Goal: Task Accomplishment & Management: Manage account settings

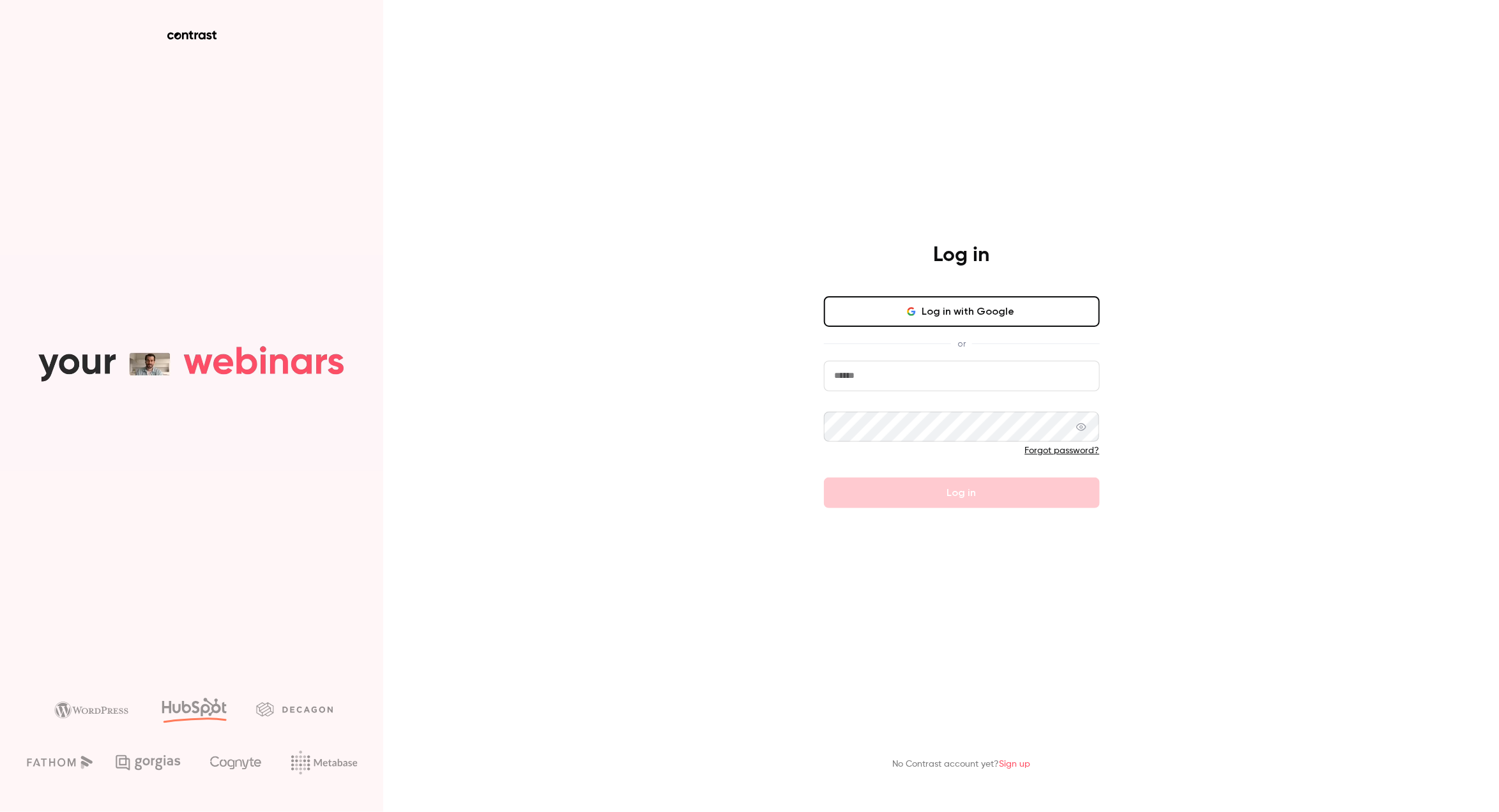
type input "**********"
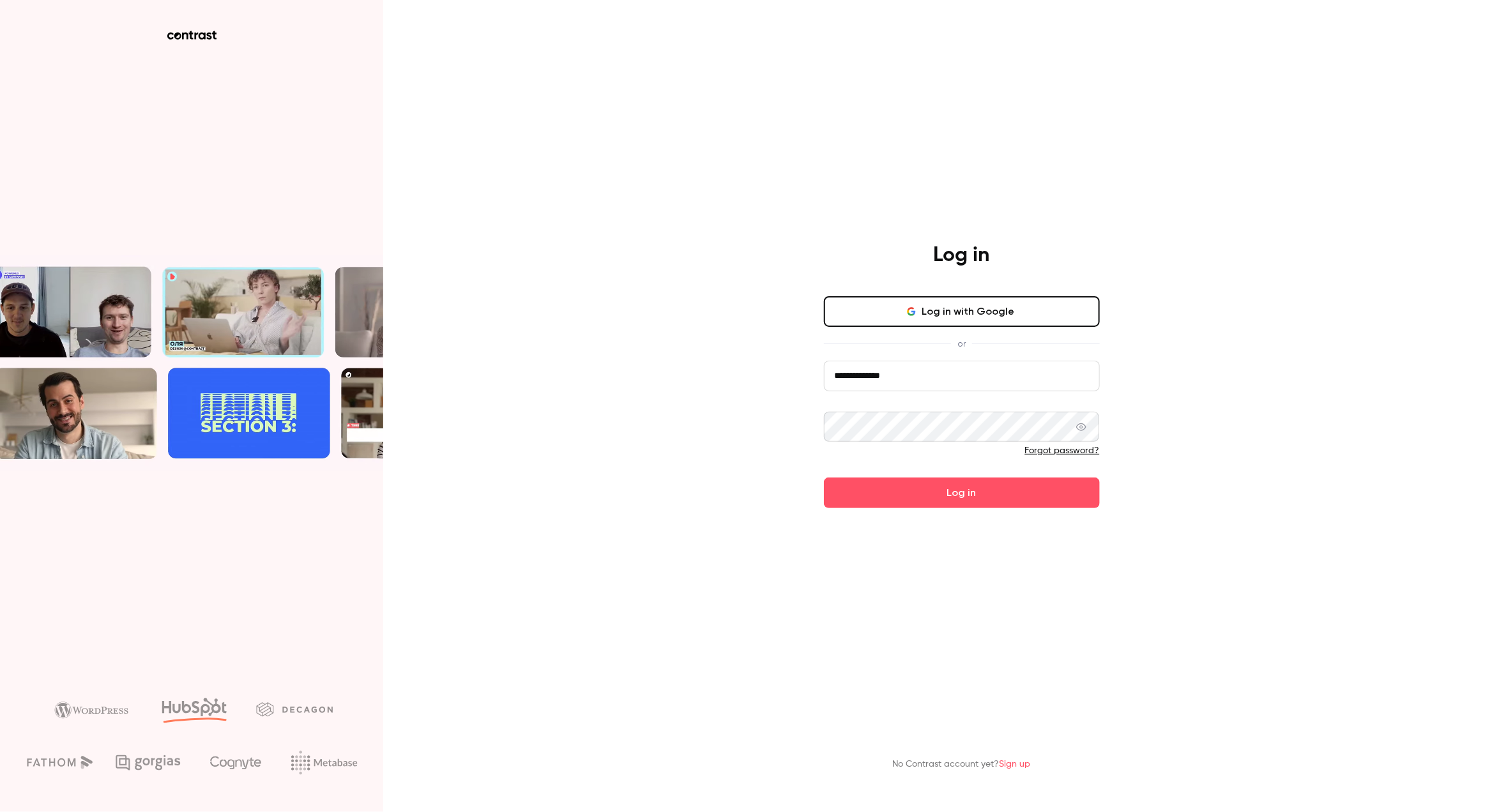
drag, startPoint x: 885, startPoint y: 308, endPoint x: 911, endPoint y: 451, distance: 145.3
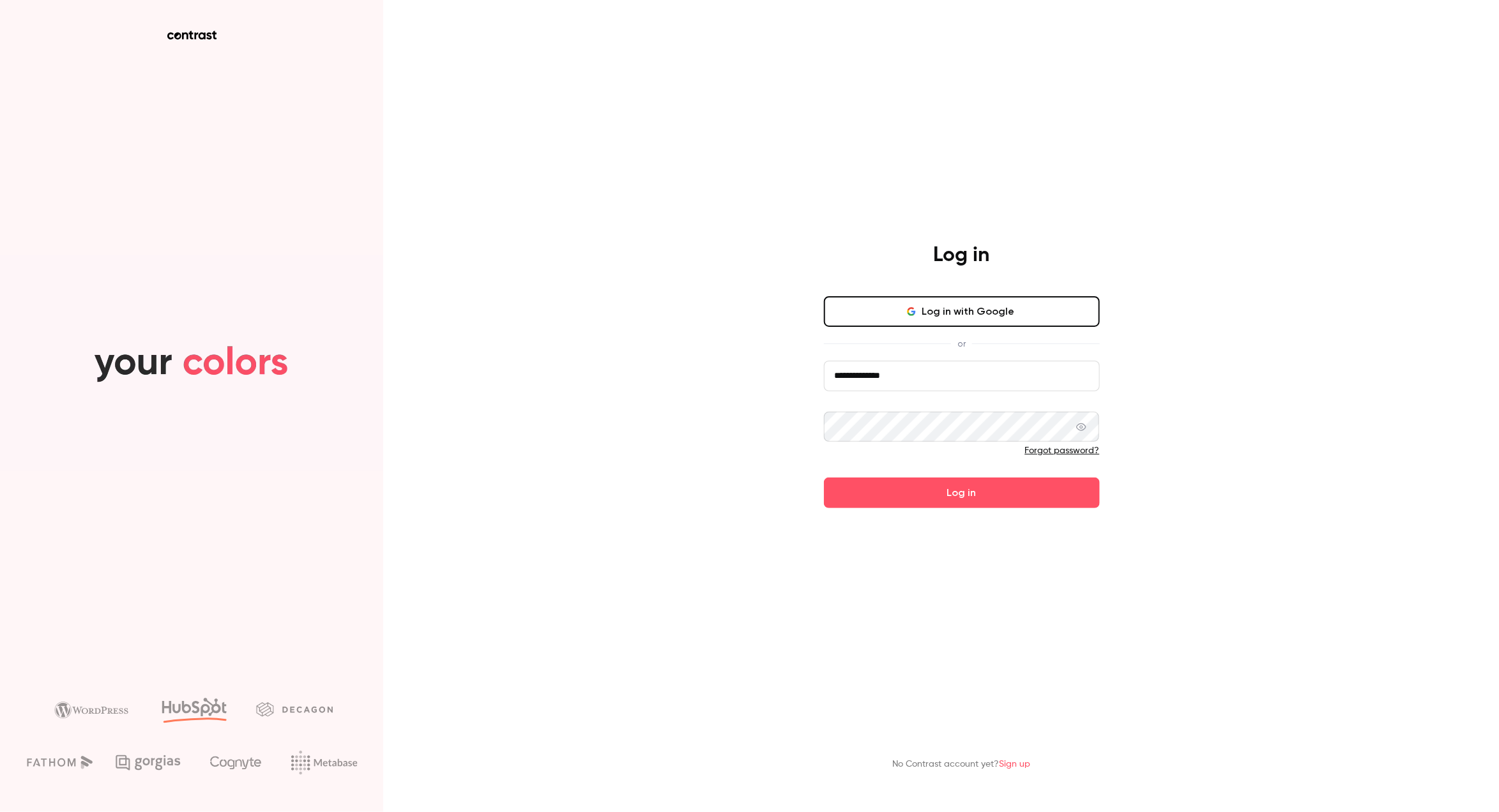
click at [911, 450] on div "**********" at bounding box center [962, 402] width 276 height 212
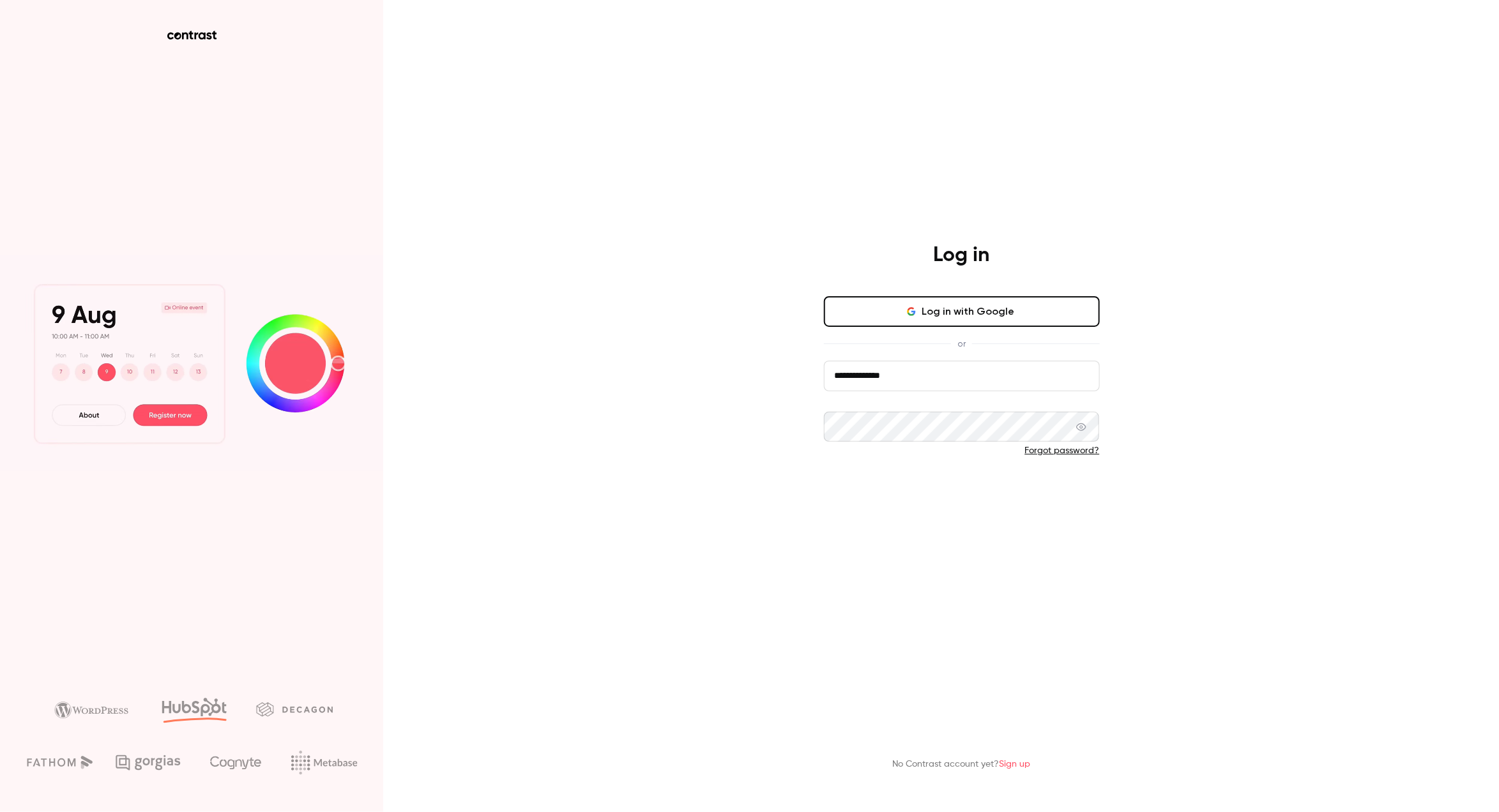
click at [907, 495] on button "Log in" at bounding box center [962, 492] width 276 height 31
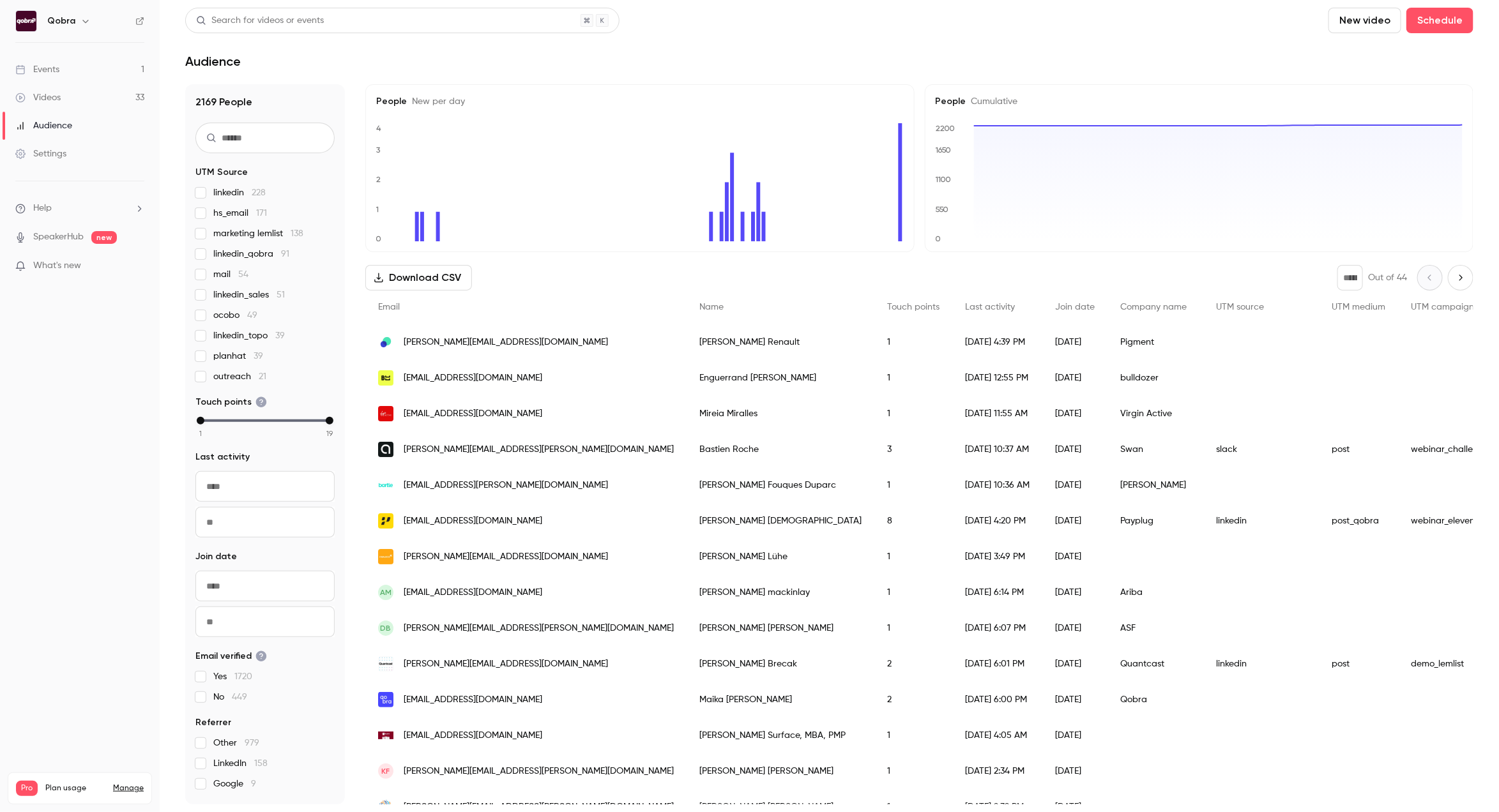
click at [53, 96] on div "Videos" at bounding box center [38, 97] width 45 height 13
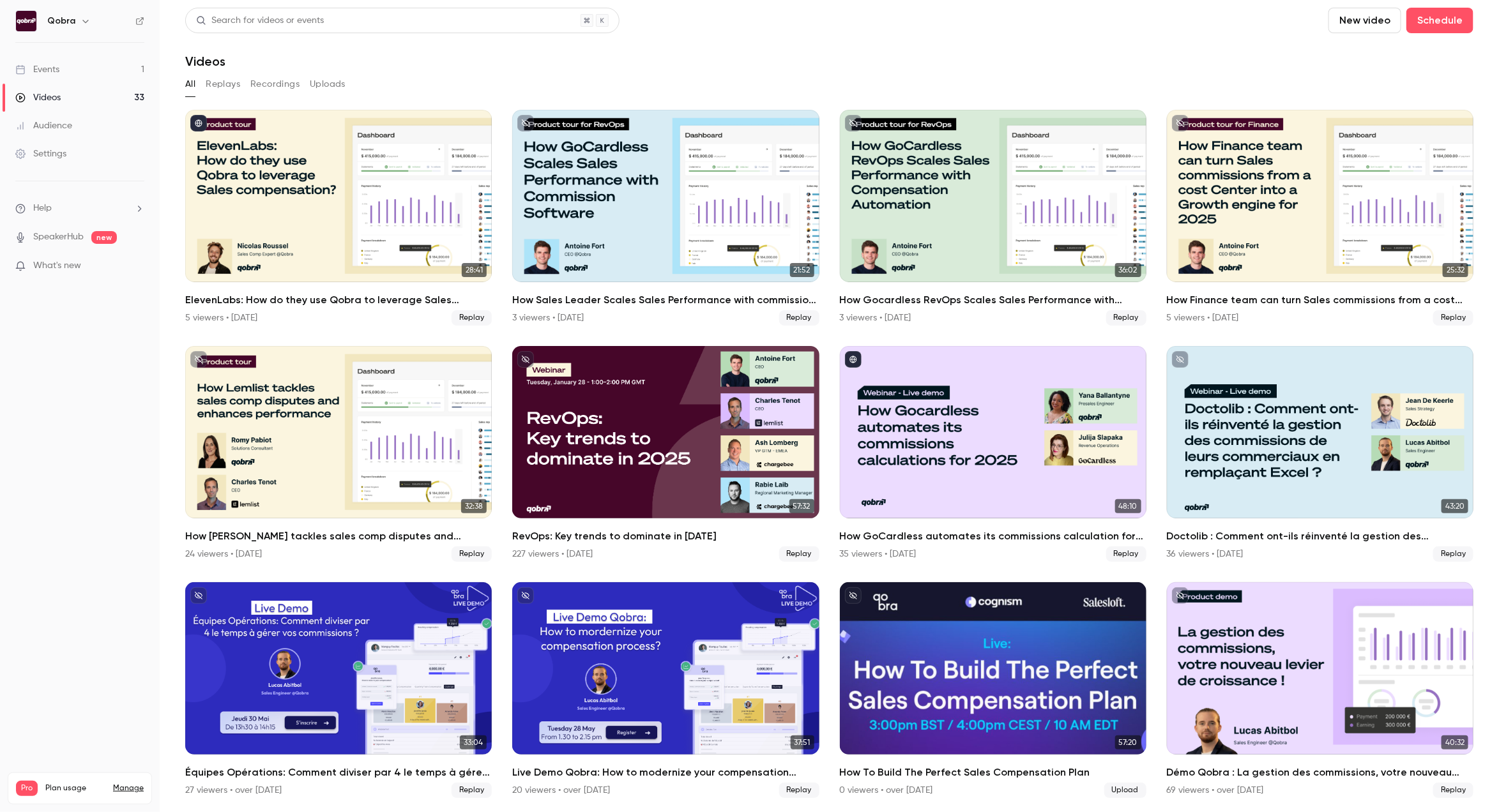
click at [66, 63] on link "Events 1" at bounding box center [80, 70] width 160 height 28
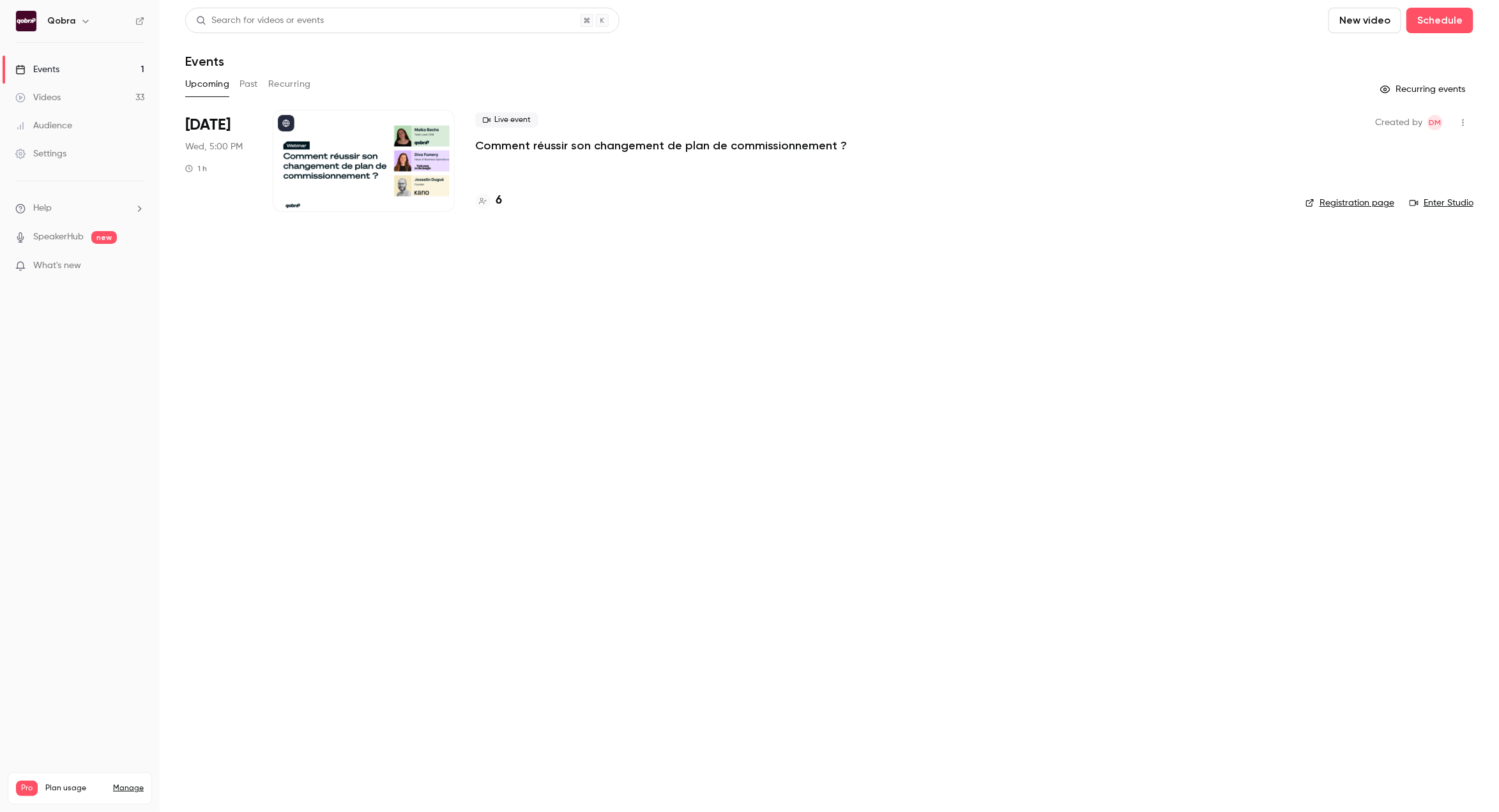
click at [334, 167] on div at bounding box center [364, 161] width 182 height 102
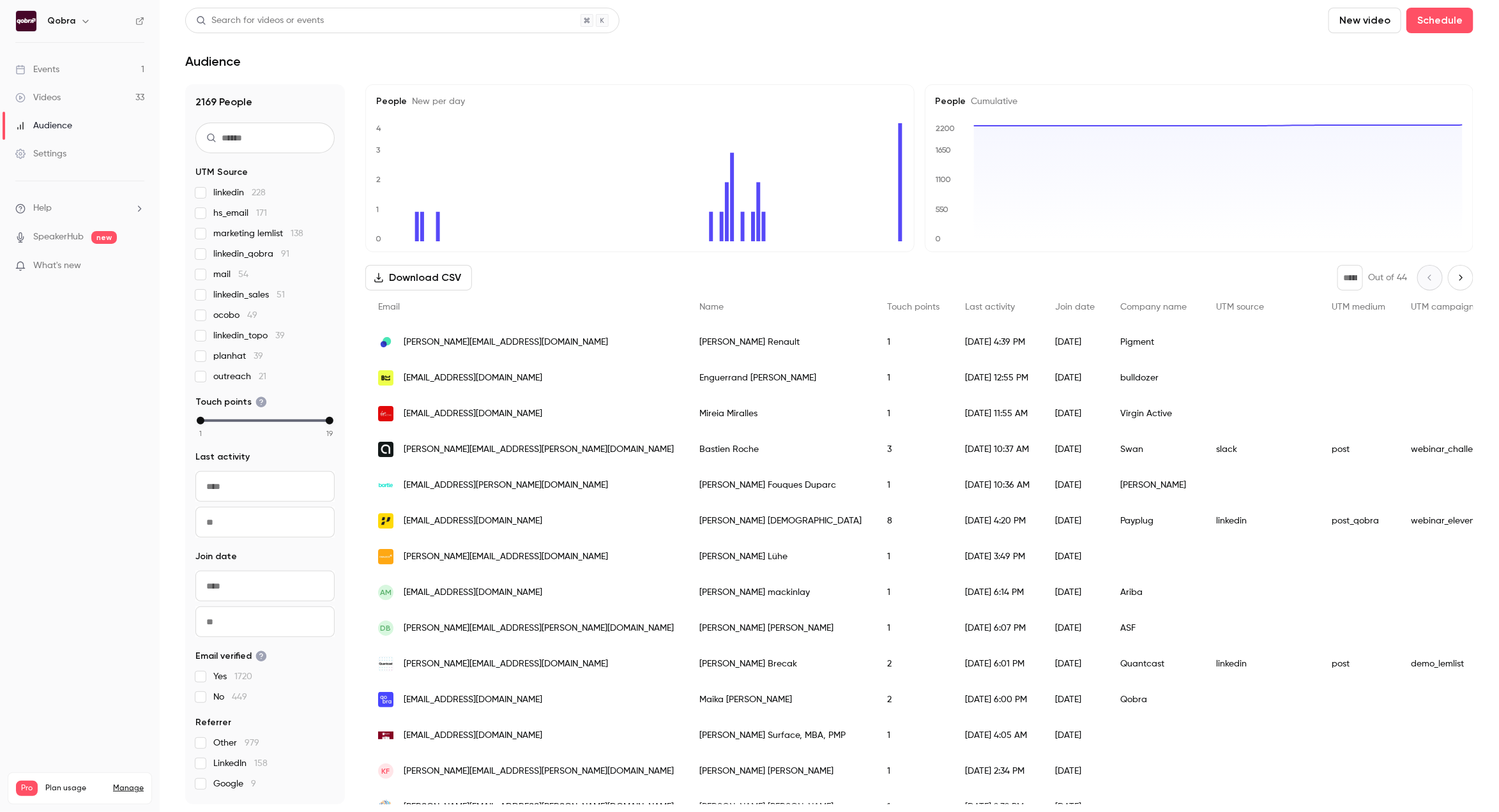
click at [57, 66] on div "Events" at bounding box center [38, 70] width 44 height 13
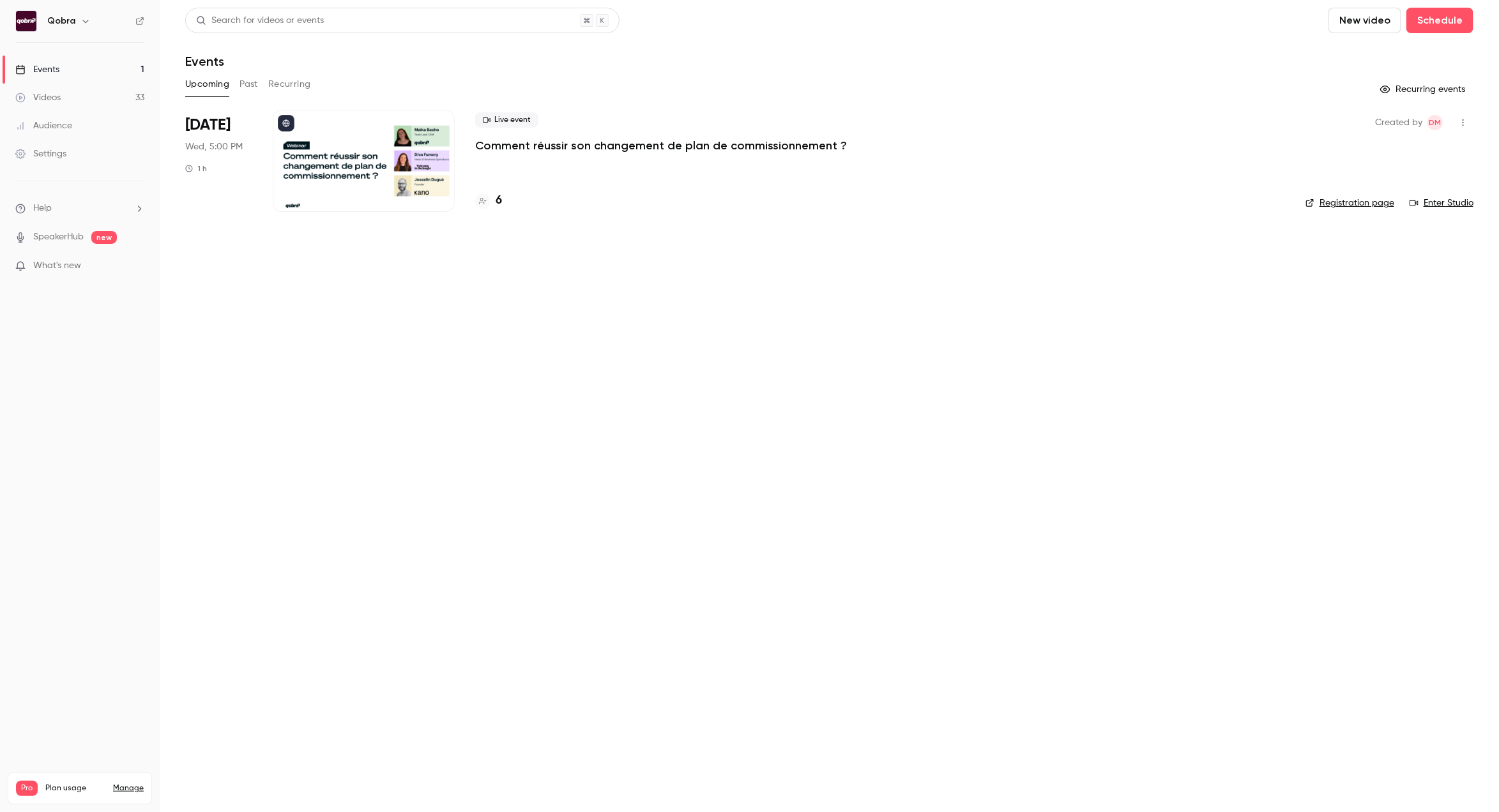
click at [531, 144] on p "Comment réussir son changement de plan de commissionnement ?" at bounding box center [661, 146] width 372 height 16
click at [100, 67] on link "Events 1" at bounding box center [80, 70] width 160 height 28
click at [491, 203] on div "6" at bounding box center [488, 201] width 27 height 17
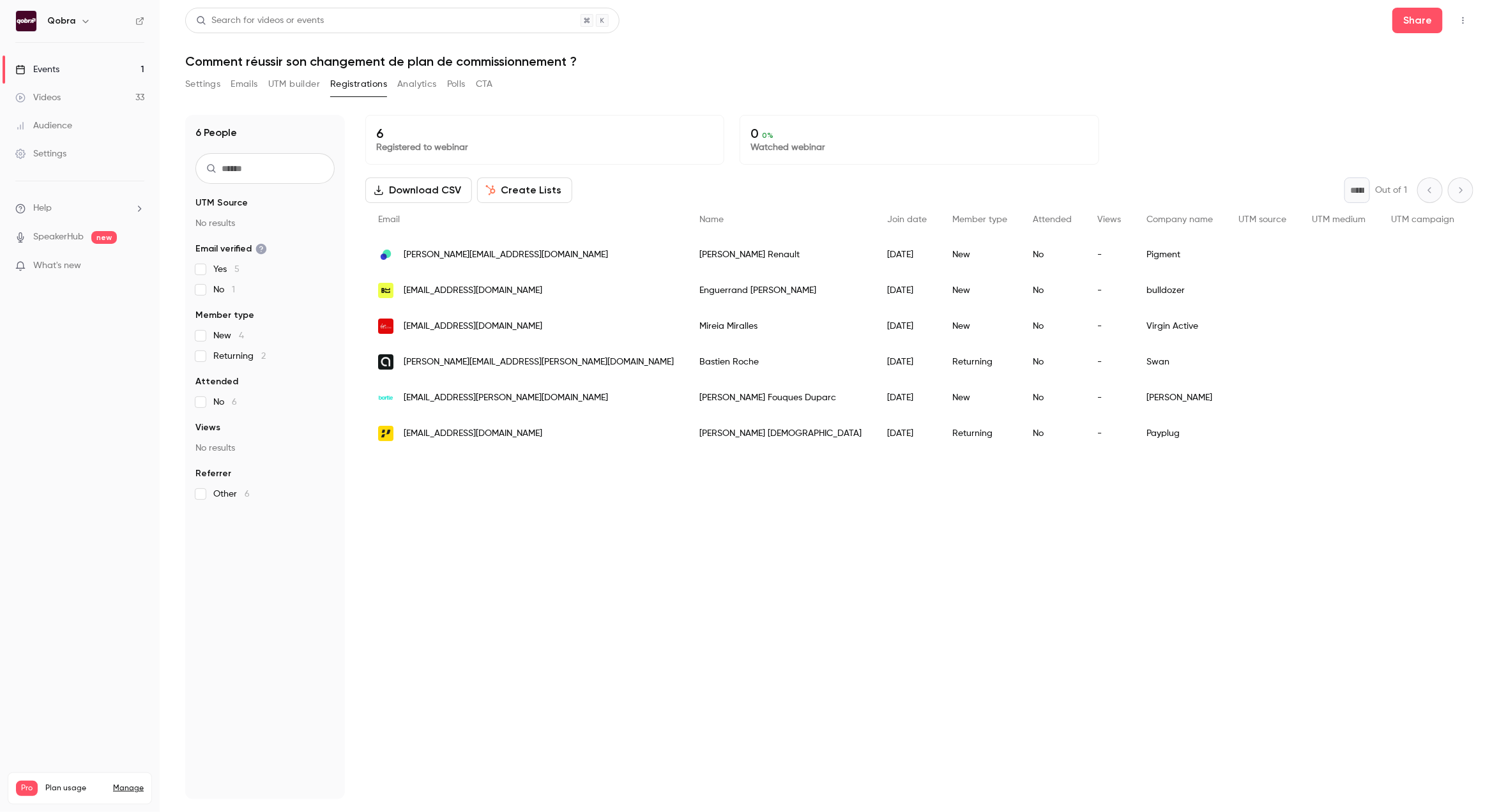
drag, startPoint x: 481, startPoint y: 491, endPoint x: 446, endPoint y: 306, distance: 188.3
click at [446, 306] on div "6 Registered to webinar 0 0 % Watched webinar Download CSV Create Lists * Out o…" at bounding box center [919, 457] width 1108 height 684
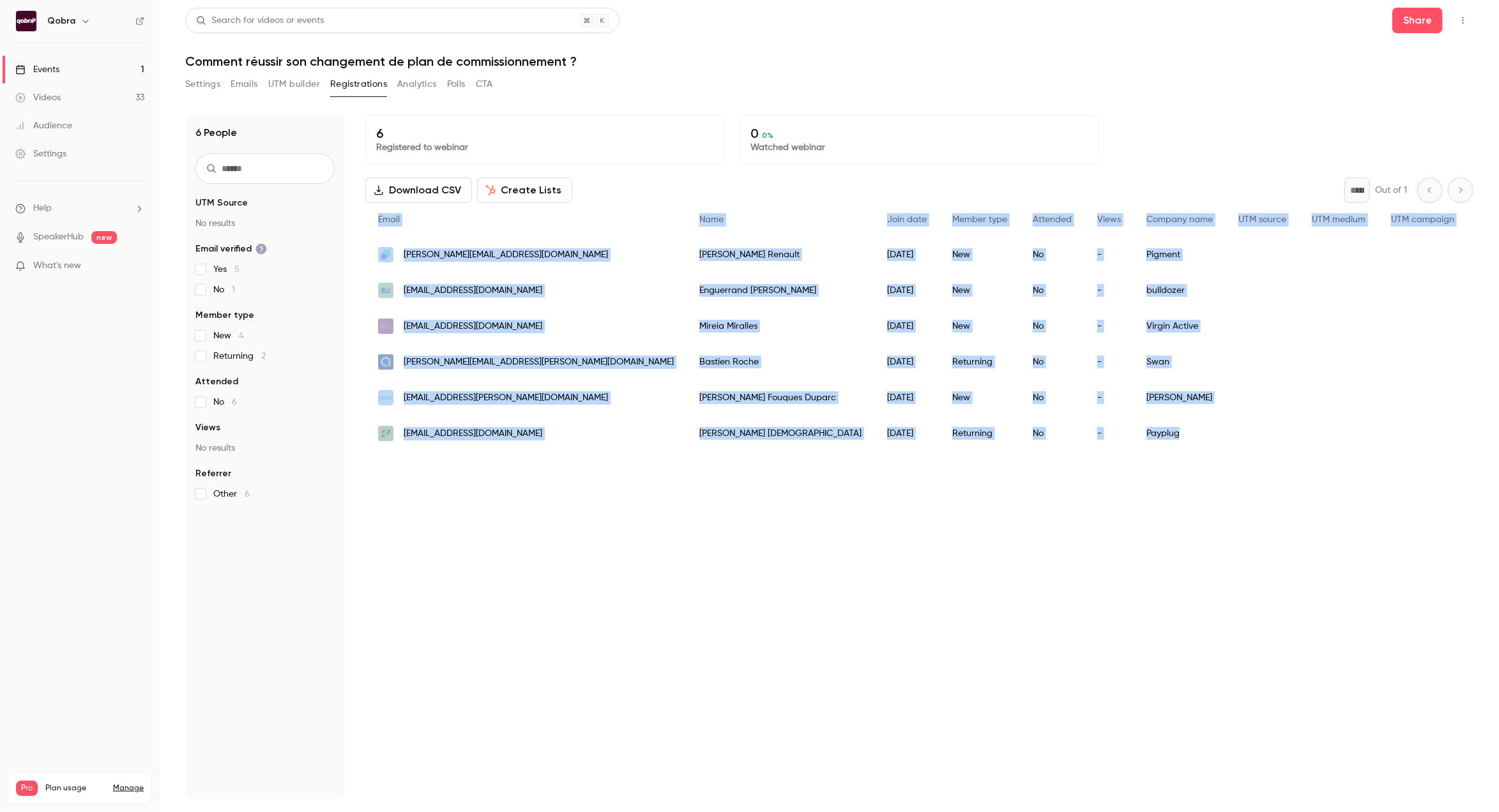
drag, startPoint x: 501, startPoint y: 540, endPoint x: 1095, endPoint y: 505, distance: 595.0
click at [1095, 505] on div "6 Registered to webinar 0 0 % Watched webinar Download CSV Create Lists * Out o…" at bounding box center [919, 457] width 1108 height 684
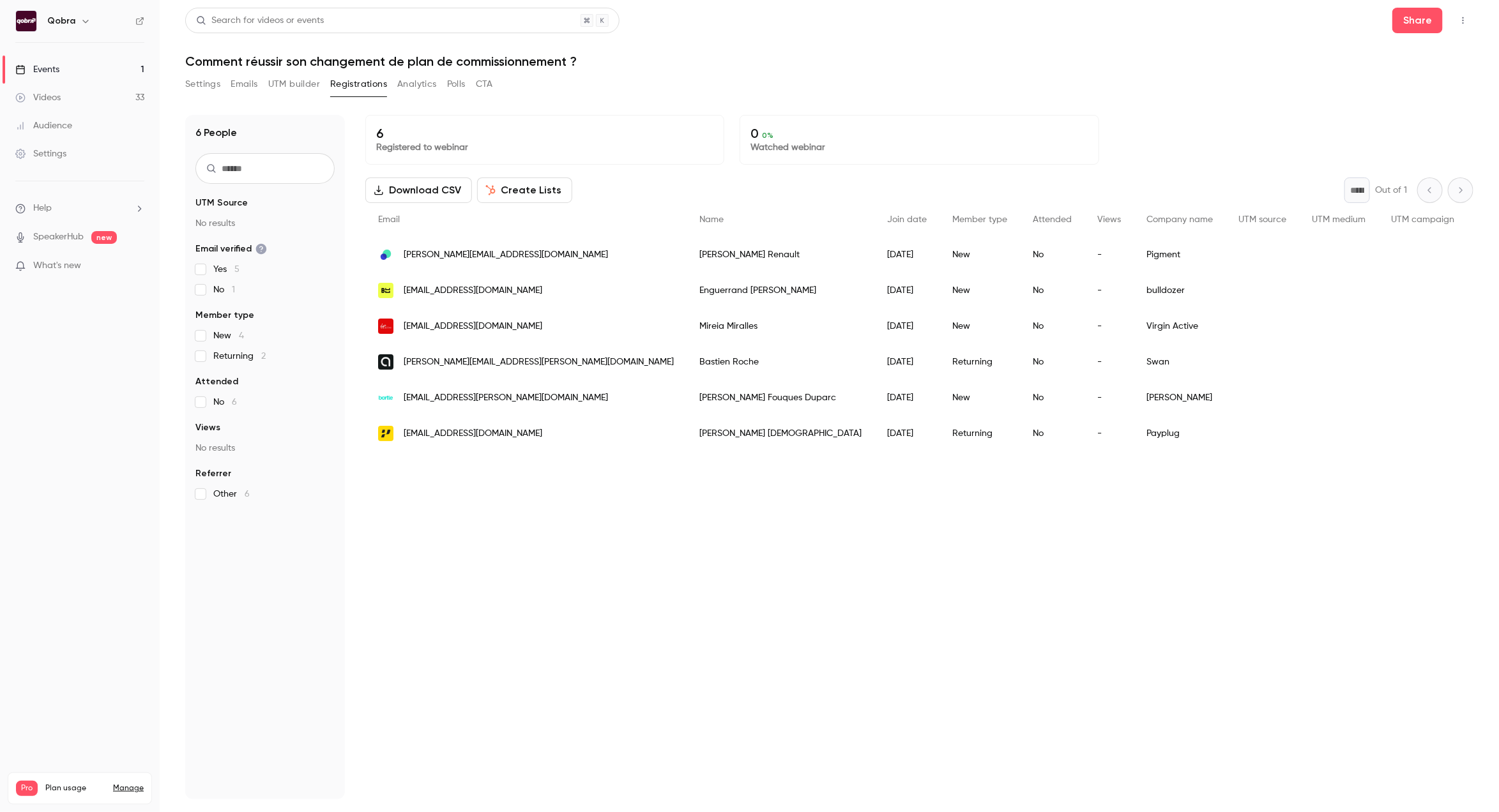
click at [1095, 505] on div "6 Registered to webinar 0 0 % Watched webinar Download CSV Create Lists * Out o…" at bounding box center [919, 457] width 1108 height 684
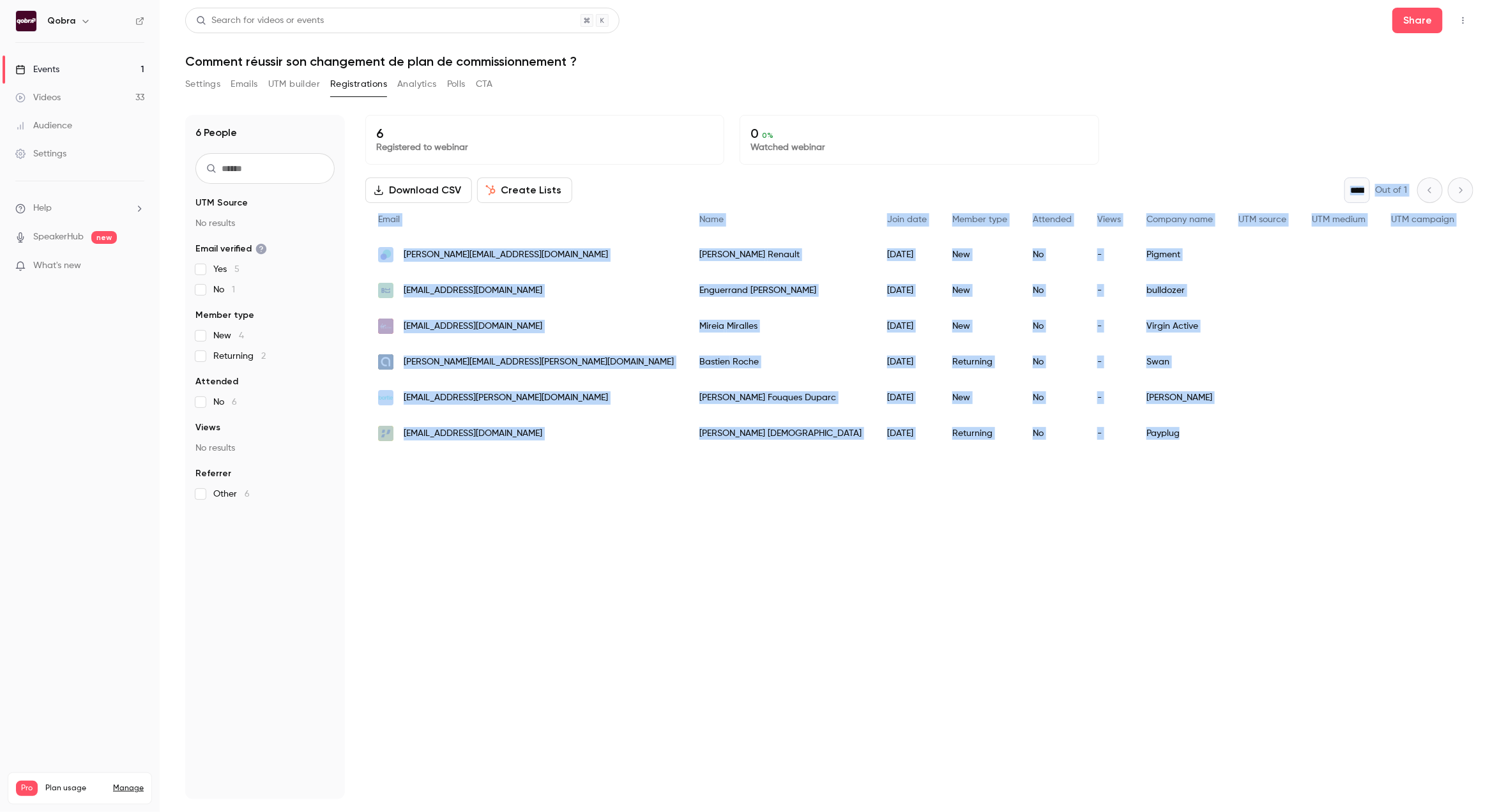
drag, startPoint x: 1127, startPoint y: 503, endPoint x: 379, endPoint y: 201, distance: 806.7
click at [379, 201] on div "6 Registered to webinar 0 0 % Watched webinar Download CSV Create Lists * Out o…" at bounding box center [919, 457] width 1108 height 684
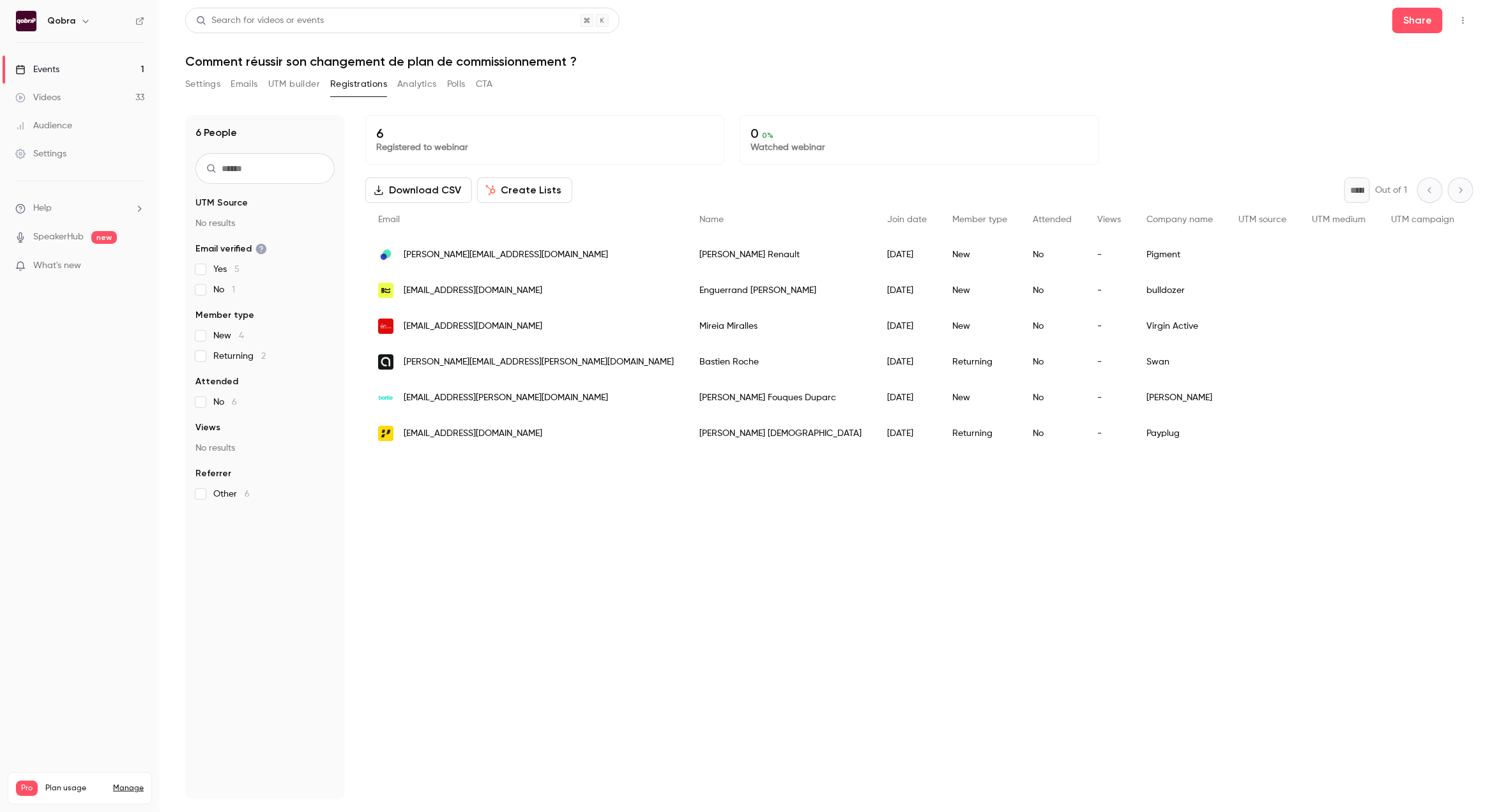
click at [356, 125] on div "6 People UTM Source No results Email verified Yes 5 No 1 Member type New 4 Retu…" at bounding box center [829, 457] width 1288 height 684
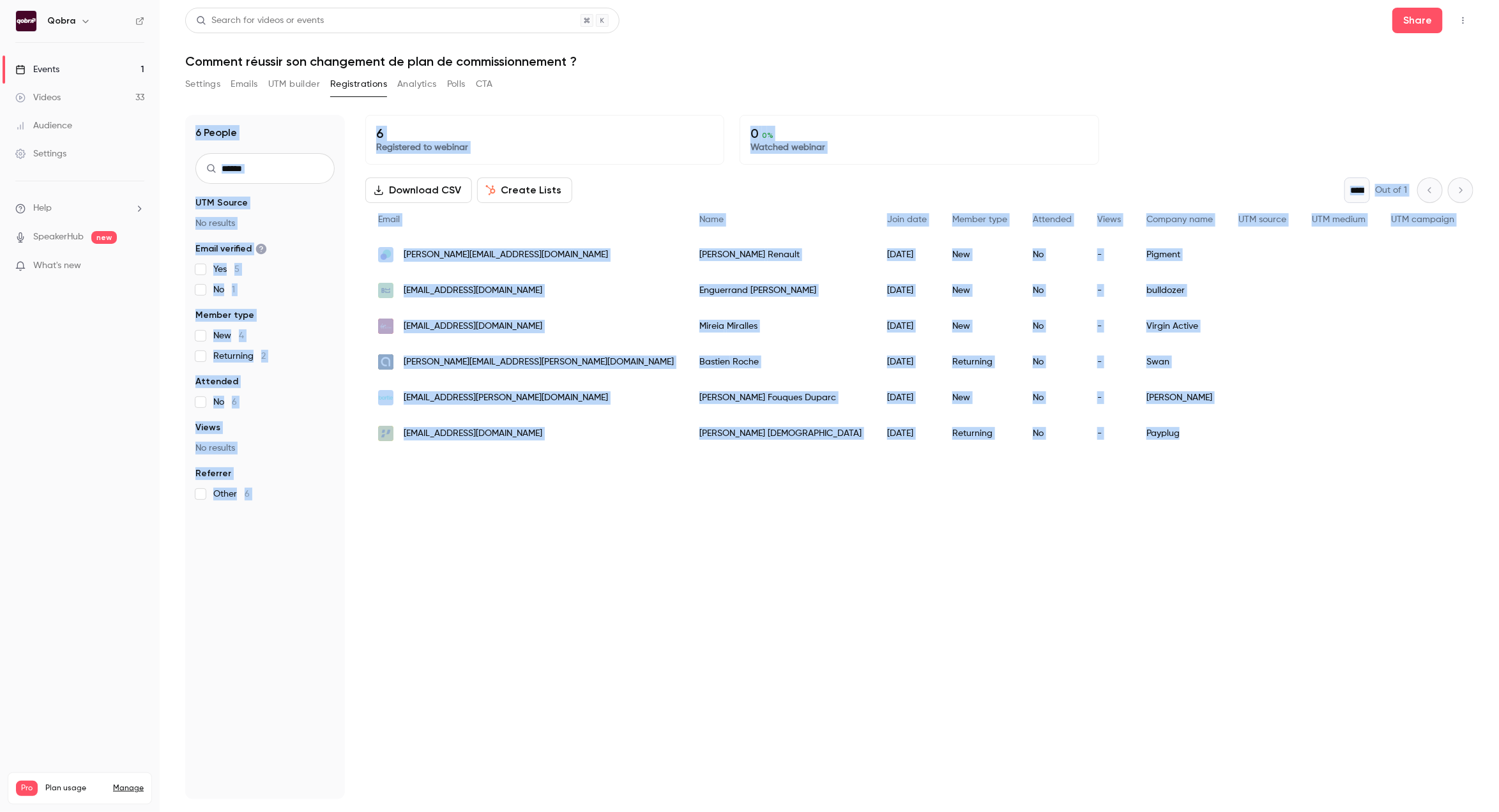
drag, startPoint x: 354, startPoint y: 107, endPoint x: 1000, endPoint y: 496, distance: 754.1
click at [1000, 495] on div "6 People UTM Source No results Email verified Yes 5 No 1 Member type New 4 Retu…" at bounding box center [829, 449] width 1288 height 700
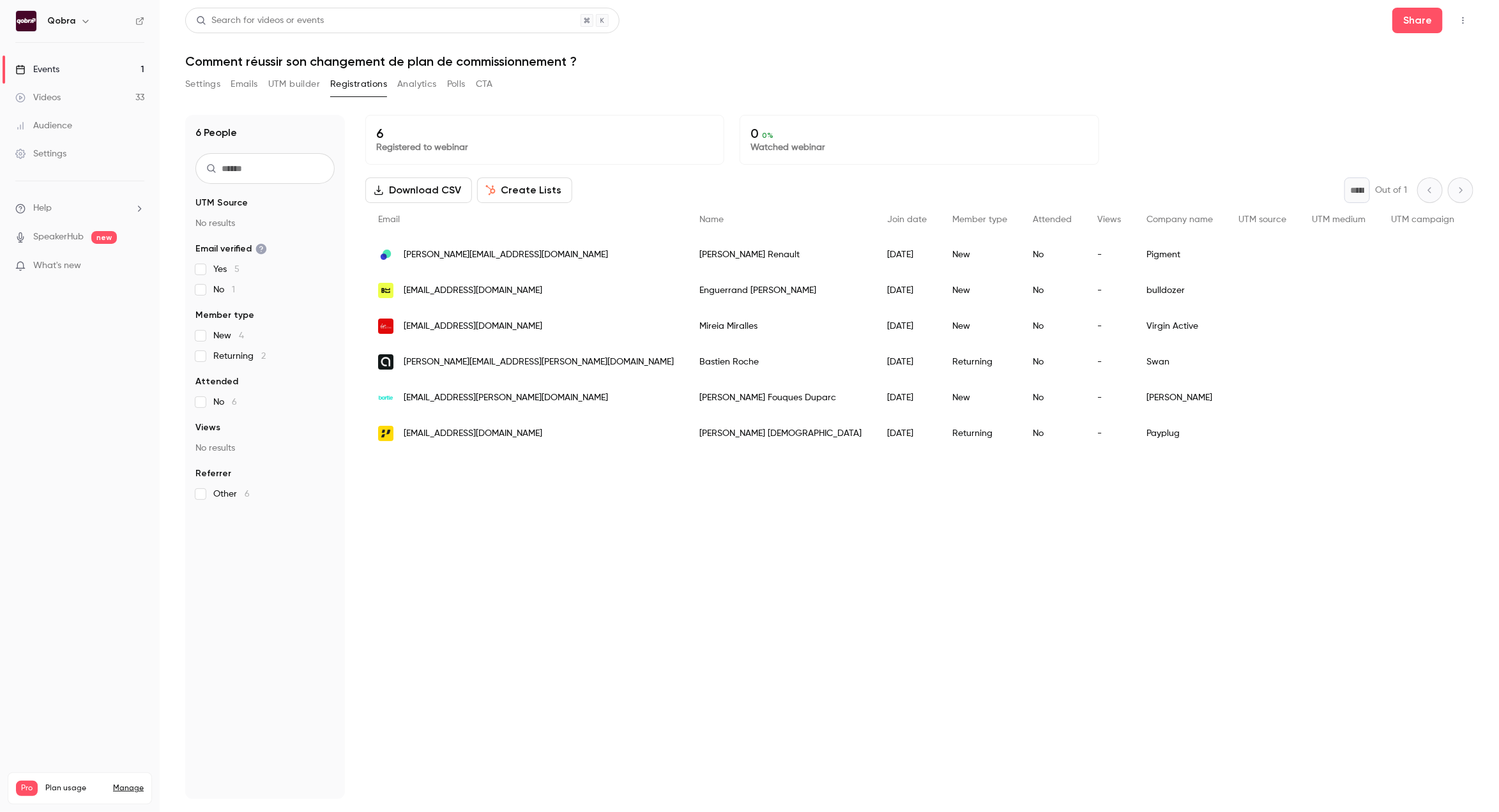
click at [218, 579] on div "6 People UTM Source No results Email verified Yes 5 No 1 Member type New 4 Retu…" at bounding box center [265, 457] width 160 height 684
click at [212, 82] on button "Settings" at bounding box center [202, 84] width 35 height 20
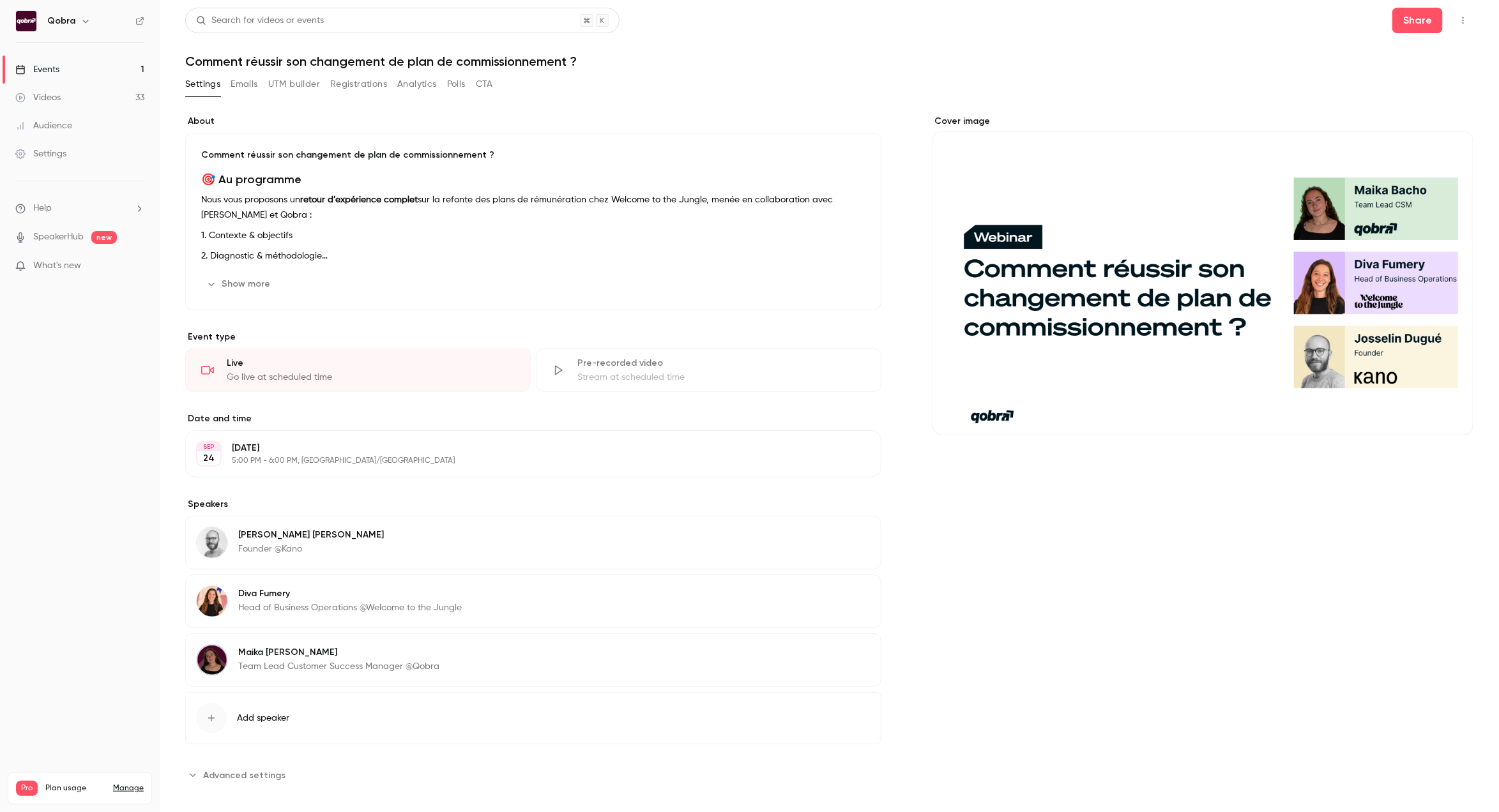
click at [293, 85] on button "UTM builder" at bounding box center [294, 84] width 52 height 20
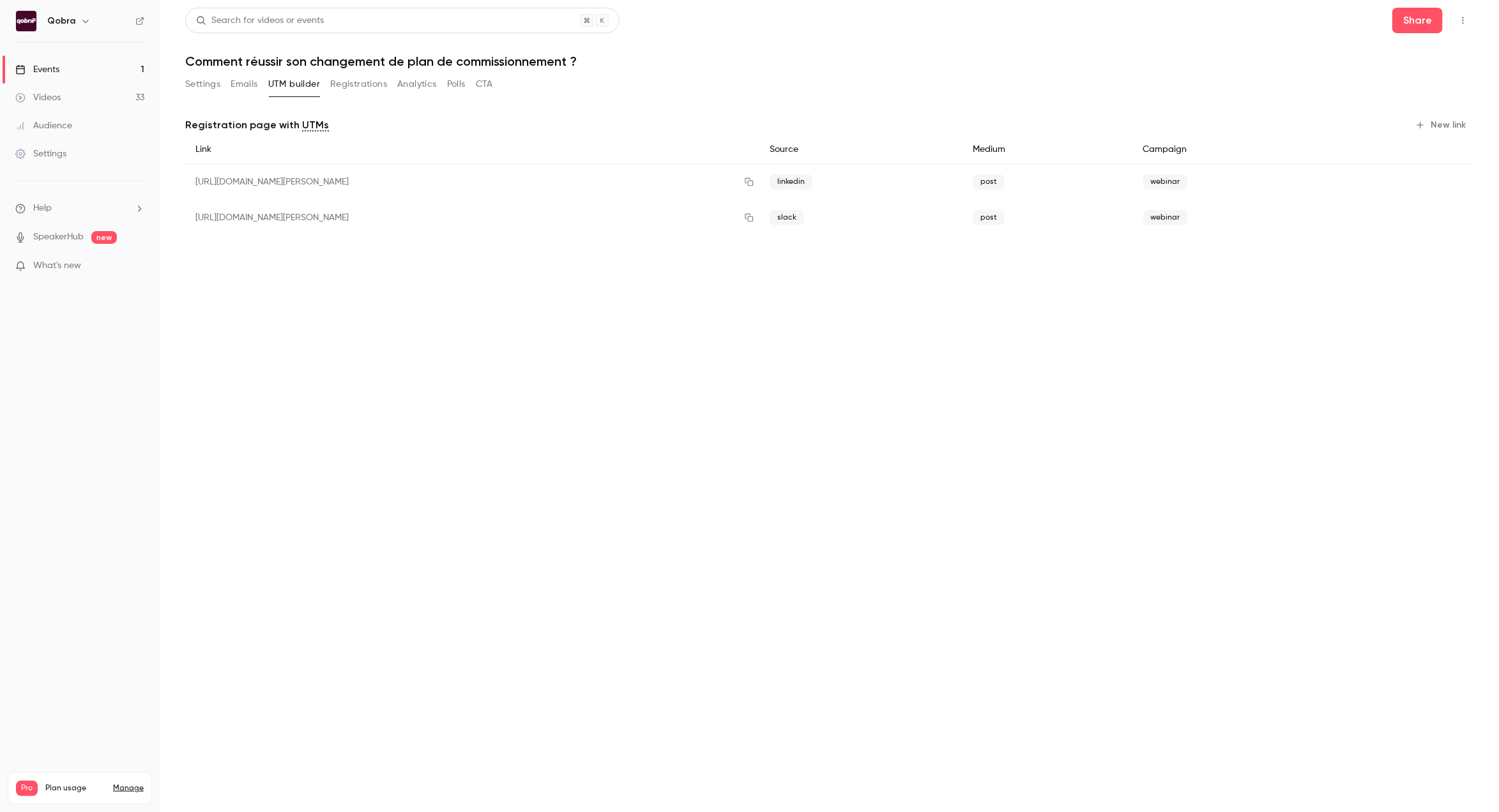
click at [241, 85] on button "Emails" at bounding box center [244, 84] width 27 height 20
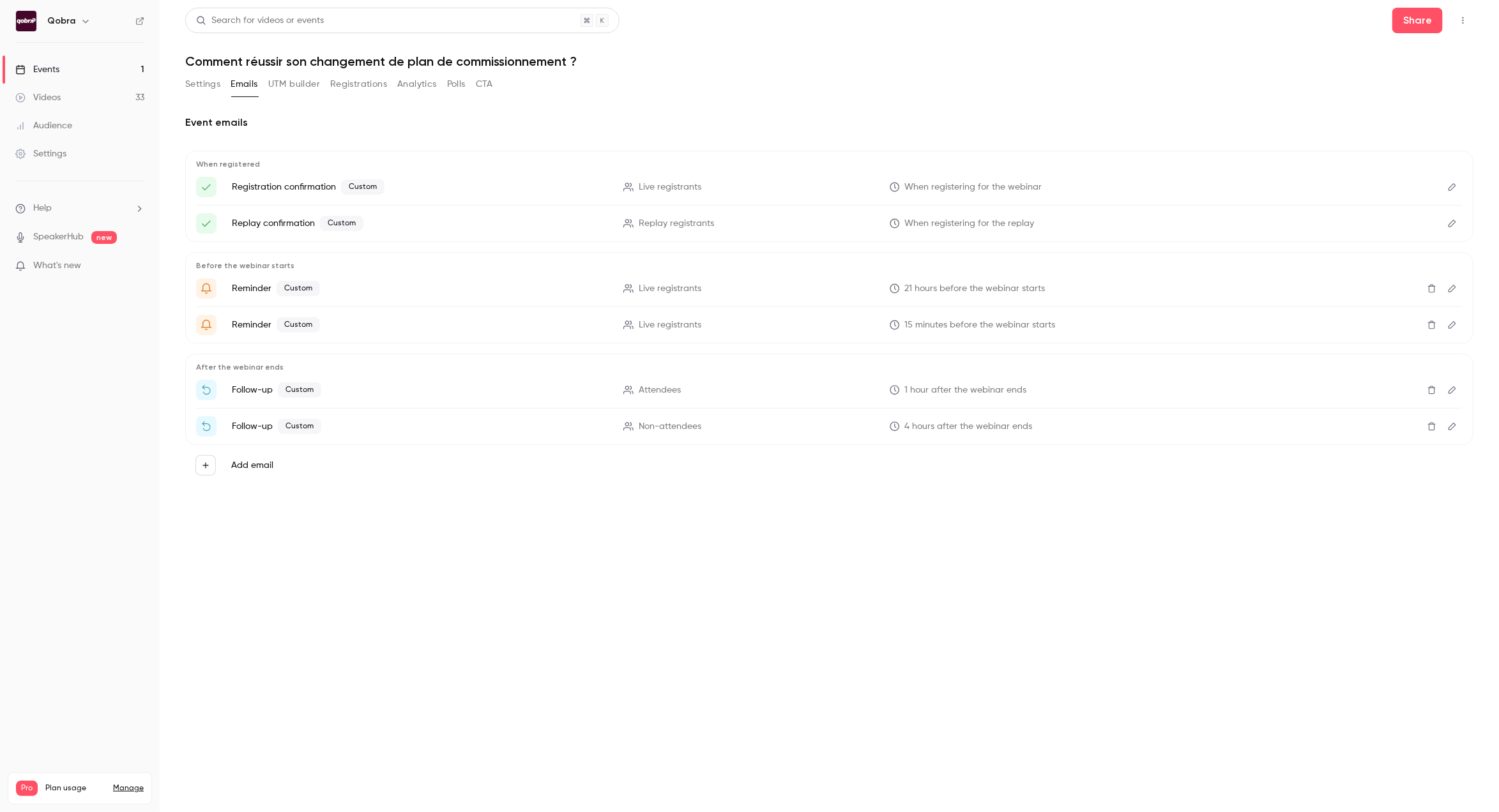
click at [210, 80] on button "Settings" at bounding box center [202, 84] width 35 height 20
